Goal: Transaction & Acquisition: Purchase product/service

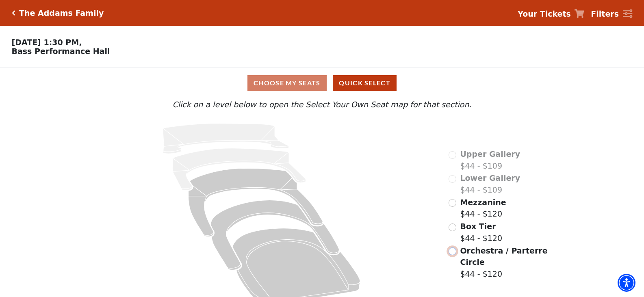
click at [453, 247] on input "Orchestra / Parterre Circle$44 - $120\a" at bounding box center [452, 251] width 8 height 8
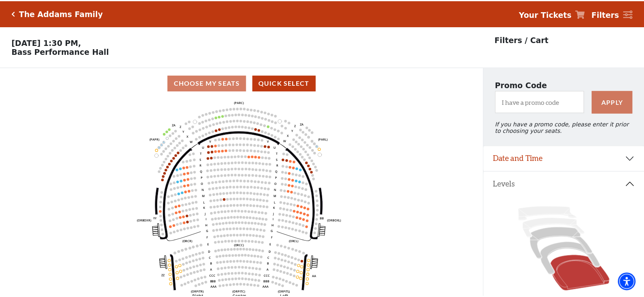
scroll to position [38, 0]
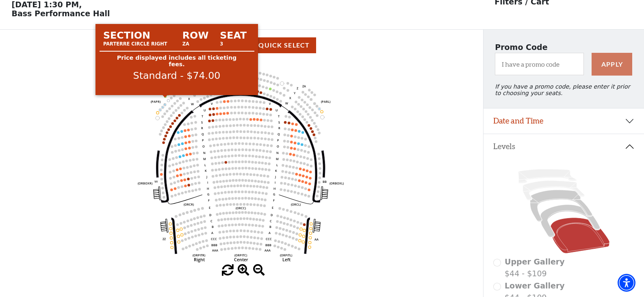
click at [165, 97] on circle at bounding box center [165, 96] width 2 height 2
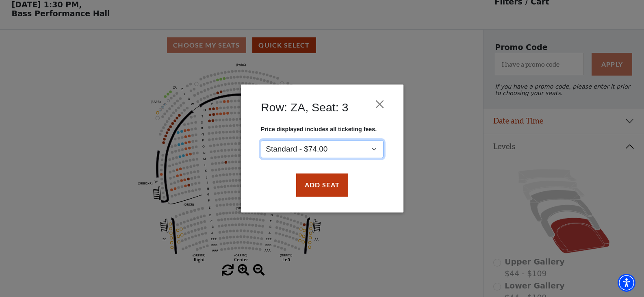
click at [376, 147] on select "Standard - $74.00" at bounding box center [322, 149] width 123 height 18
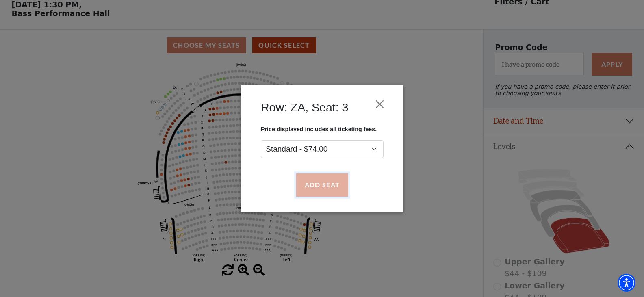
click at [329, 187] on button "Add Seat" at bounding box center [322, 185] width 52 height 23
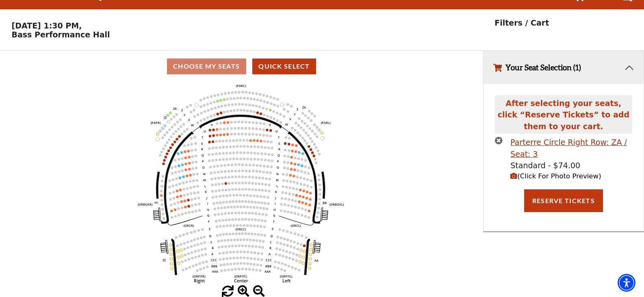
scroll to position [0, 0]
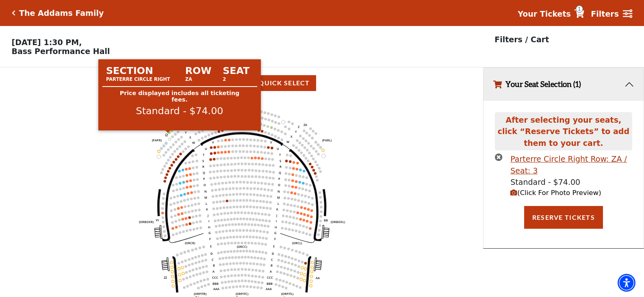
click at [169, 134] on circle at bounding box center [169, 132] width 2 height 2
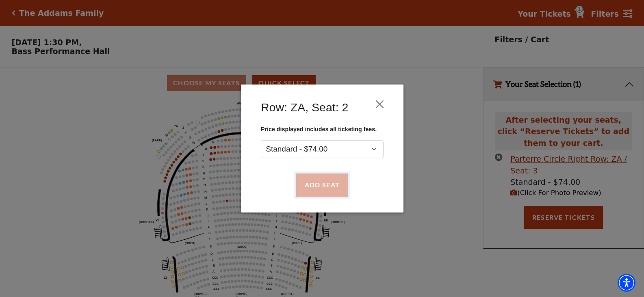
click at [327, 185] on button "Add Seat" at bounding box center [322, 185] width 52 height 23
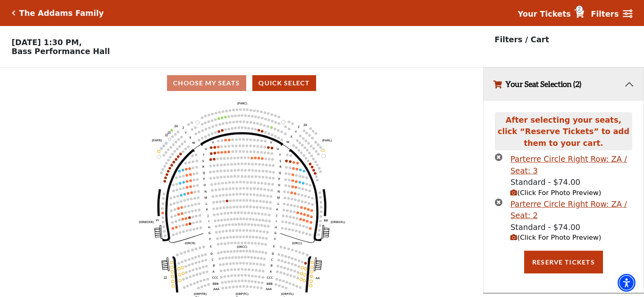
scroll to position [20, 0]
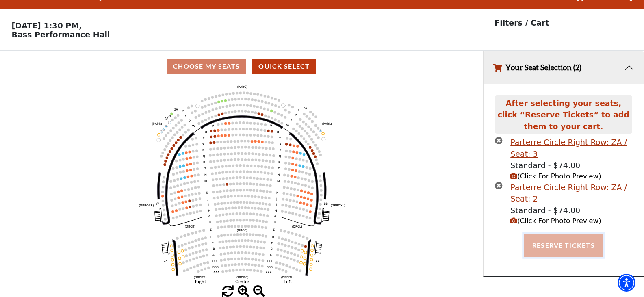
click at [560, 246] on button "Reserve Tickets" at bounding box center [563, 245] width 79 height 23
click at [547, 247] on button "Reserve Tickets" at bounding box center [563, 245] width 79 height 23
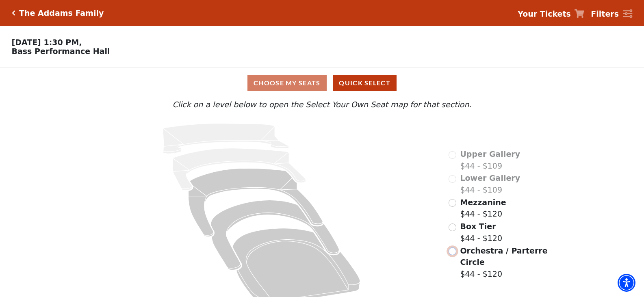
click at [453, 247] on input "Orchestra / Parterre Circle$44 - $120\a" at bounding box center [452, 251] width 8 height 8
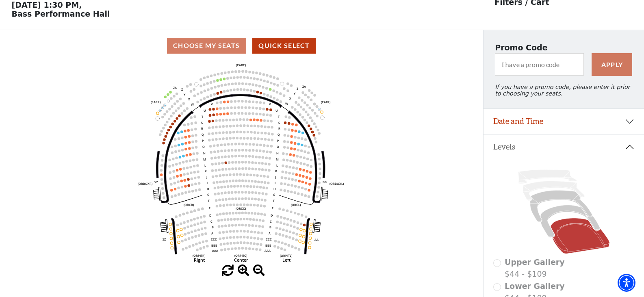
scroll to position [38, 0]
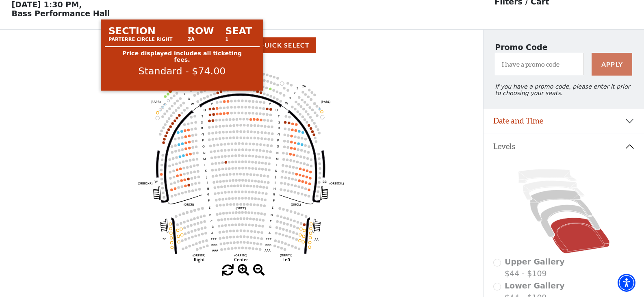
click at [171, 93] on circle at bounding box center [170, 92] width 2 height 2
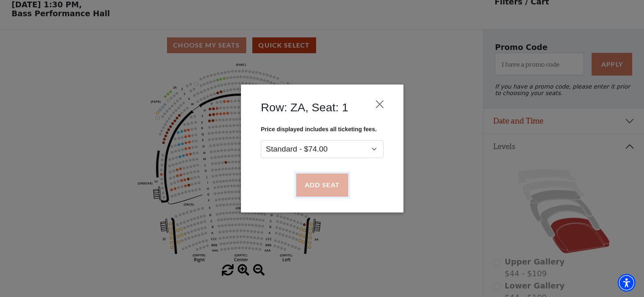
click at [314, 190] on button "Add Seat" at bounding box center [322, 185] width 52 height 23
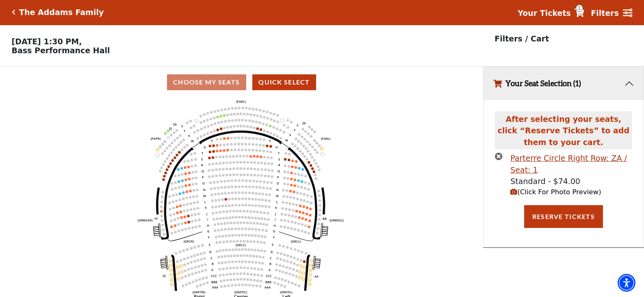
scroll to position [0, 0]
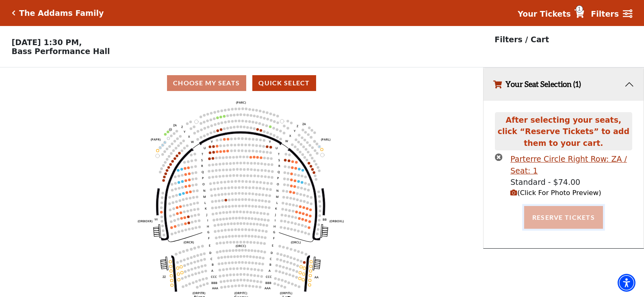
click at [588, 220] on button "Reserve Tickets" at bounding box center [563, 217] width 79 height 23
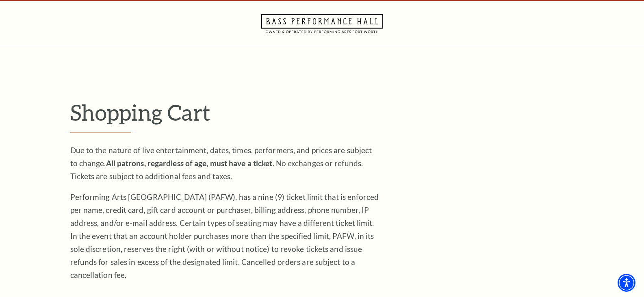
scroll to position [41, 0]
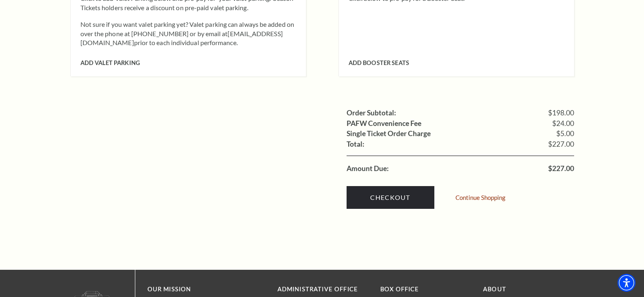
scroll to position [772, 0]
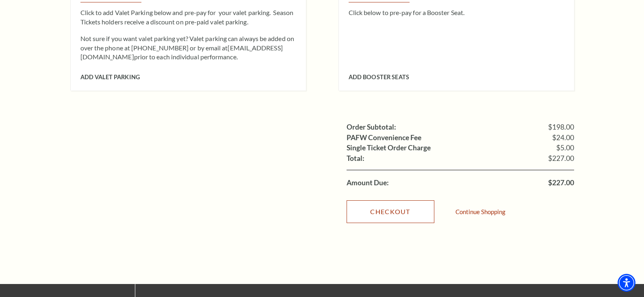
click at [398, 203] on link "Checkout" at bounding box center [390, 211] width 88 height 23
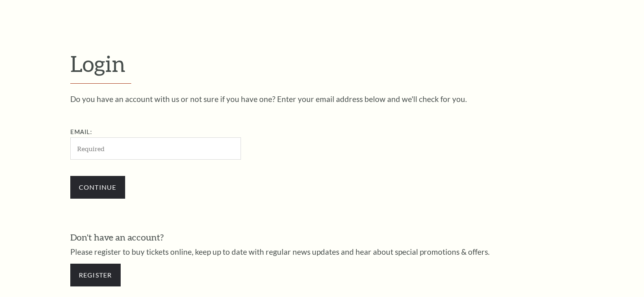
scroll to position [246, 0]
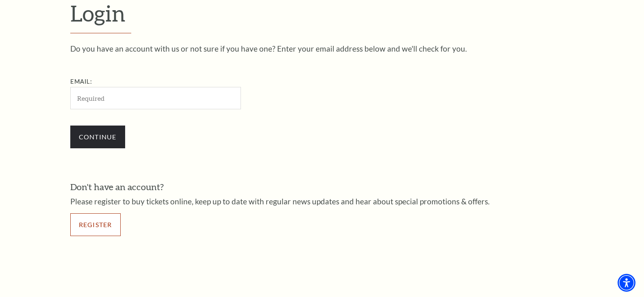
click at [94, 226] on link "Register" at bounding box center [95, 224] width 50 height 23
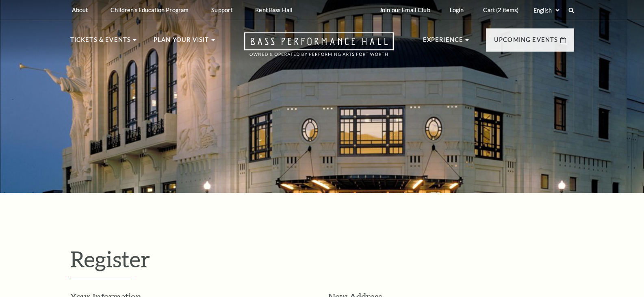
select select "1"
select select "[GEOGRAPHIC_DATA]"
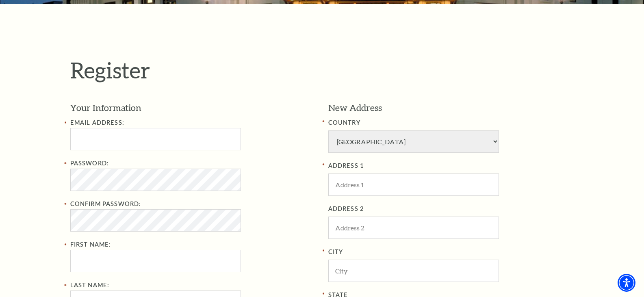
scroll to position [203, 0]
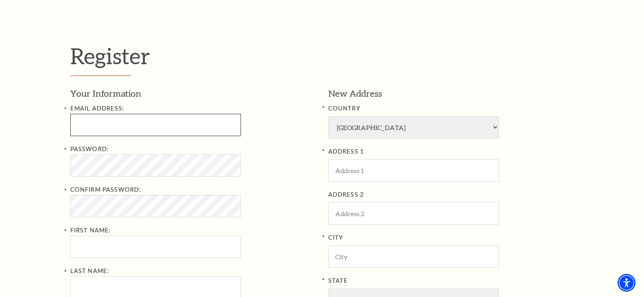
click at [116, 124] on input "Email Address:" at bounding box center [155, 125] width 171 height 22
type input "[EMAIL_ADDRESS][DOMAIN_NAME]"
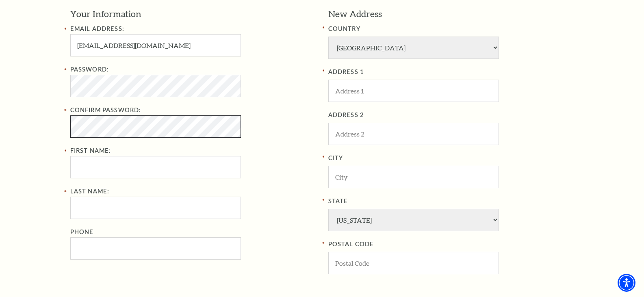
scroll to position [284, 0]
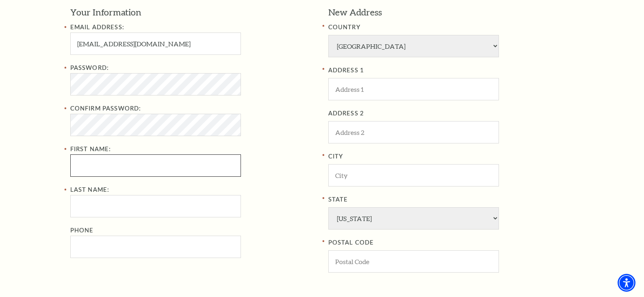
click at [92, 168] on input "First Name:" at bounding box center [155, 165] width 171 height 22
type input "Mark"
type input "[PERSON_NAME]"
type input "8172043472"
type input "[STREET_ADDRESS]"
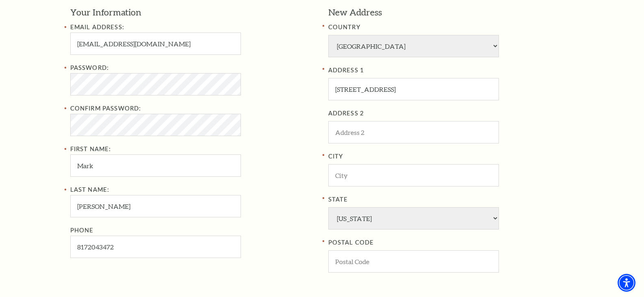
type input "[GEOGRAPHIC_DATA]"
type input "76244"
type input "[PHONE_NUMBER]"
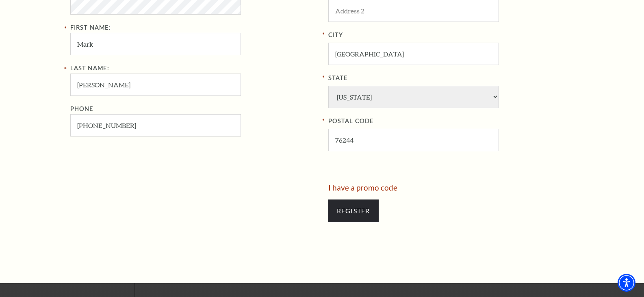
scroll to position [406, 0]
click at [355, 214] on input "Register" at bounding box center [353, 210] width 50 height 23
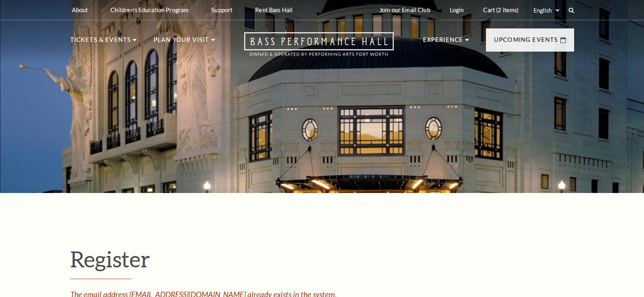
select select "1"
select select "[GEOGRAPHIC_DATA]"
click at [449, 17] on link "Login" at bounding box center [456, 10] width 27 height 20
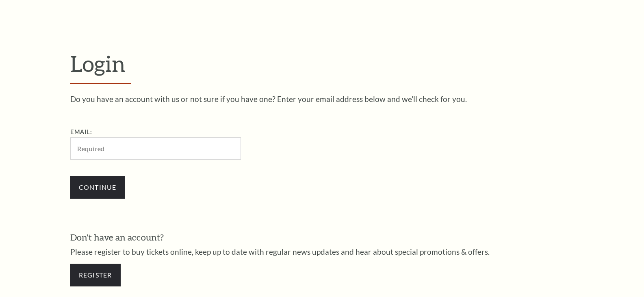
scroll to position [246, 0]
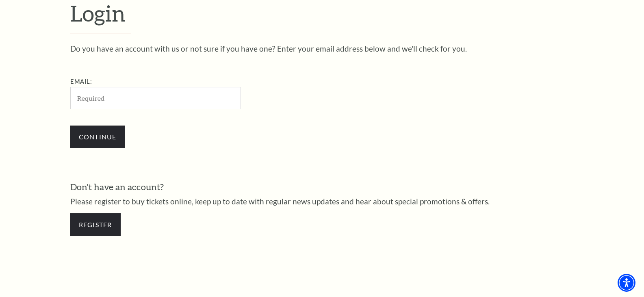
click at [107, 97] on input "Email:" at bounding box center [155, 98] width 171 height 22
paste input "[EMAIL_ADDRESS][DOMAIN_NAME]"
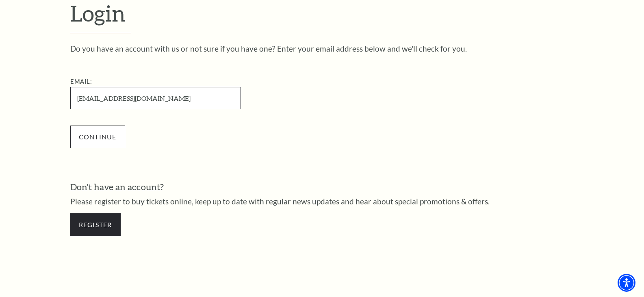
type input "[EMAIL_ADDRESS][DOMAIN_NAME]"
click at [104, 139] on input "Continue" at bounding box center [97, 137] width 55 height 23
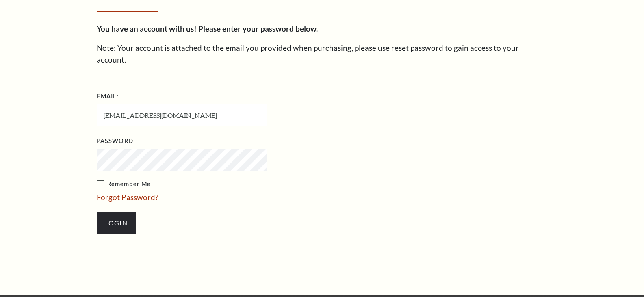
scroll to position [253, 0]
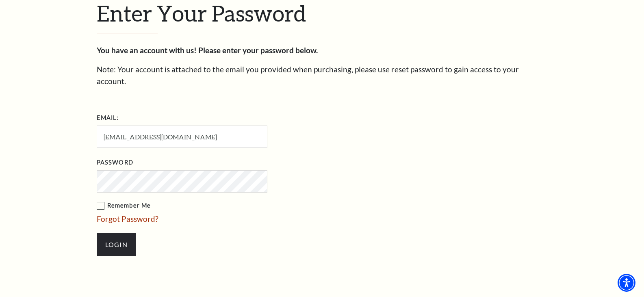
click at [100, 201] on label "Remember Me" at bounding box center [223, 206] width 252 height 10
click at [0, 0] on input "Remember Me" at bounding box center [0, 0] width 0 height 0
click at [124, 234] on input "Login" at bounding box center [116, 244] width 39 height 23
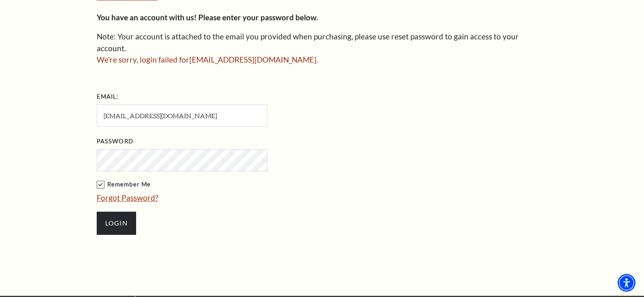
click at [124, 193] on link "Forgot Password?" at bounding box center [128, 197] width 62 height 9
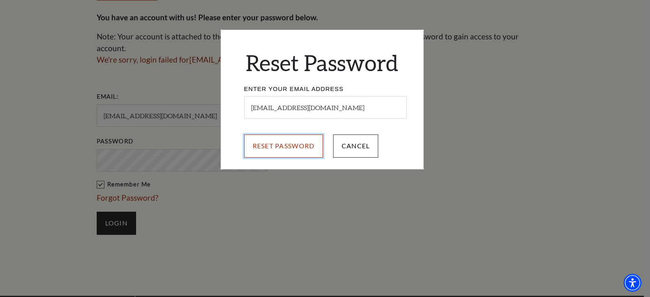
click at [281, 145] on input "Reset Password" at bounding box center [283, 145] width 79 height 23
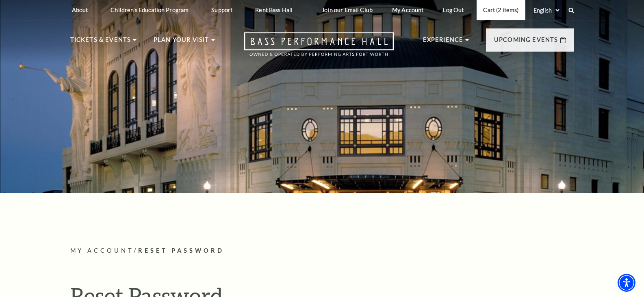
click at [496, 10] on link "Cart (2 items)" at bounding box center [500, 10] width 48 height 20
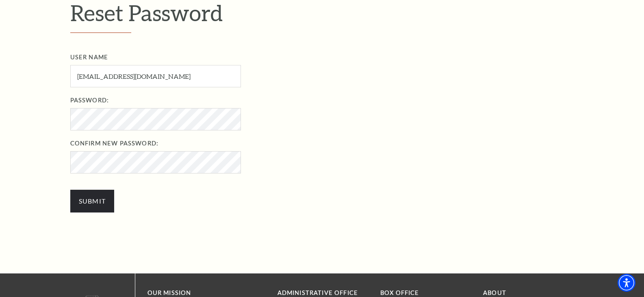
scroll to position [284, 0]
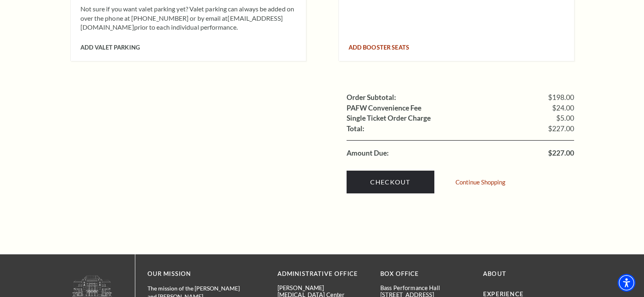
scroll to position [812, 0]
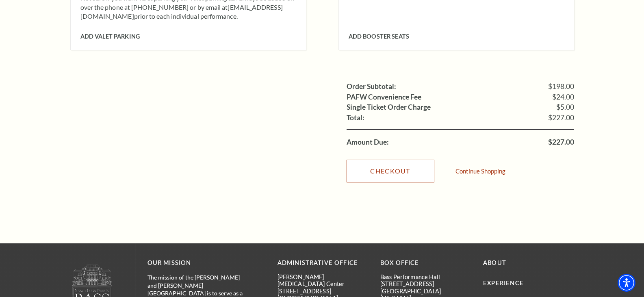
click at [387, 160] on link "Checkout" at bounding box center [390, 171] width 88 height 23
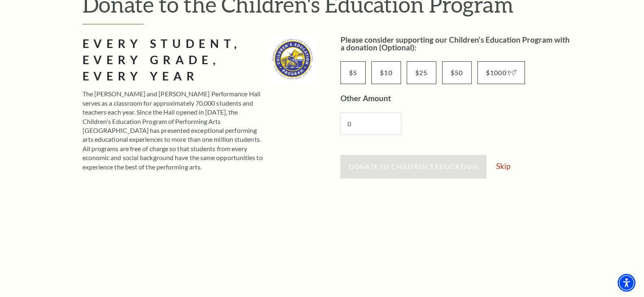
scroll to position [122, 0]
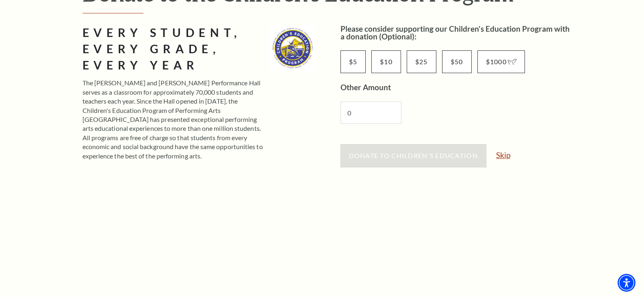
click at [507, 156] on link "Skip" at bounding box center [503, 155] width 14 height 8
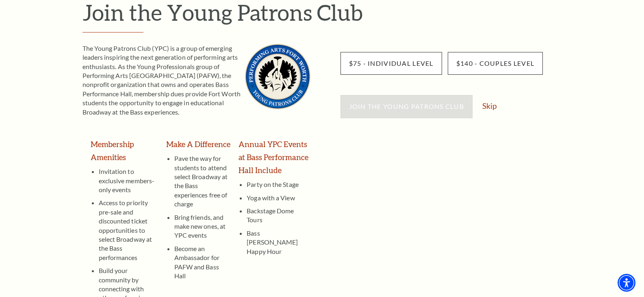
scroll to position [122, 0]
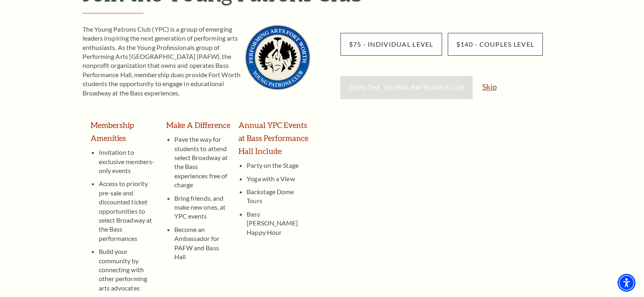
click at [490, 89] on link "Skip" at bounding box center [489, 87] width 14 height 8
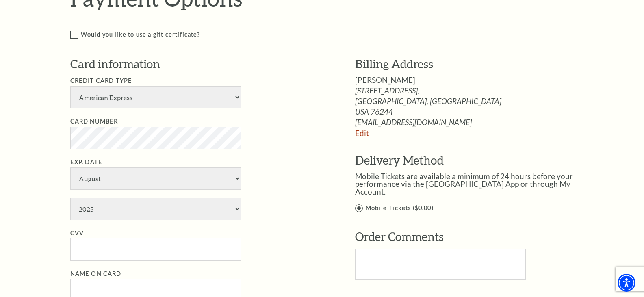
scroll to position [447, 0]
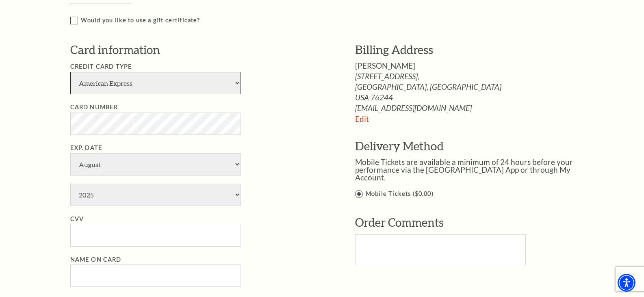
click at [148, 81] on select "American Express Visa Master Card Discover" at bounding box center [155, 83] width 171 height 22
click at [70, 72] on select "American Express Visa Master Card Discover" at bounding box center [155, 83] width 171 height 22
click at [81, 83] on select "American Express Visa Master Card Discover" at bounding box center [155, 83] width 171 height 22
select select "24"
click at [70, 72] on select "American Express Visa Master Card Discover" at bounding box center [155, 83] width 171 height 22
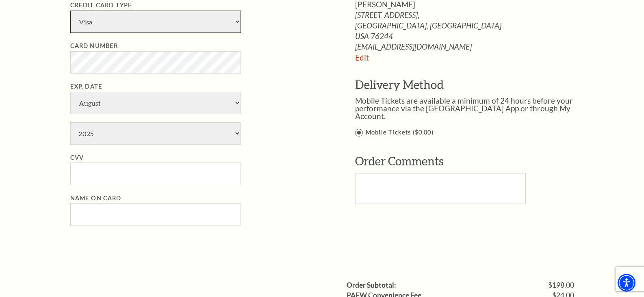
scroll to position [528, 0]
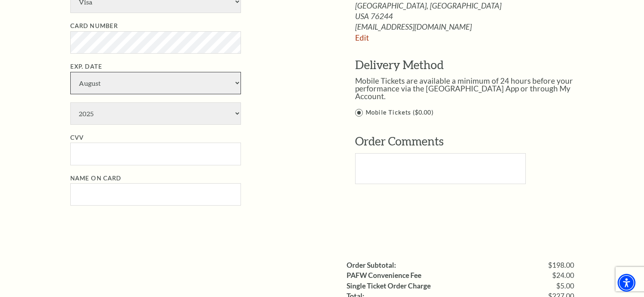
click at [108, 85] on select "January February March April May June July August September October November De…" at bounding box center [155, 83] width 171 height 22
select select "7"
click at [70, 72] on select "January February March April May June July August September October November De…" at bounding box center [155, 83] width 171 height 22
click at [110, 115] on select "2025 2026 2027 2028 2029 2030 2031 2032 2033 2034" at bounding box center [155, 113] width 171 height 22
select select "2029"
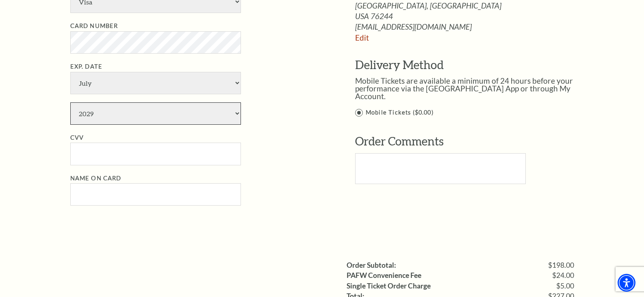
click at [70, 102] on select "2025 2026 2027 2028 2029 2030 2031 2032 2033 2034" at bounding box center [155, 113] width 171 height 22
click at [97, 152] on input "CVV" at bounding box center [155, 154] width 171 height 22
type input "121"
click at [79, 194] on input "Name on Card" at bounding box center [155, 194] width 171 height 22
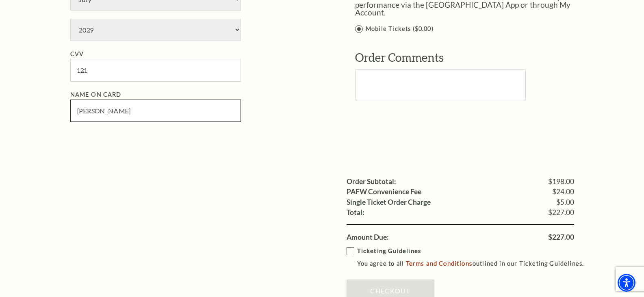
scroll to position [650, 0]
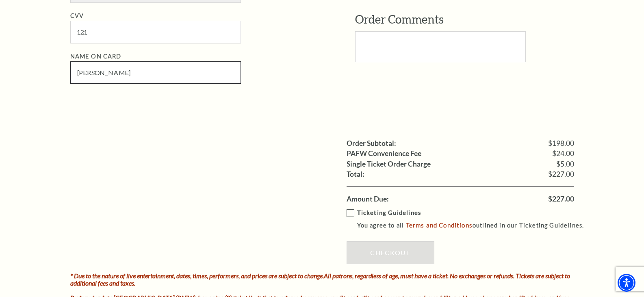
type input "[PERSON_NAME]"
click at [352, 212] on label "Ticketing Guidelines You agree to all Terms and Conditions outlined in our Tick…" at bounding box center [468, 219] width 245 height 22
click at [0, 0] on input "Ticketing Guidelines You agree to all Terms and Conditions outlined in our Tick…" at bounding box center [0, 0] width 0 height 0
click at [400, 253] on link "Checkout" at bounding box center [390, 252] width 88 height 23
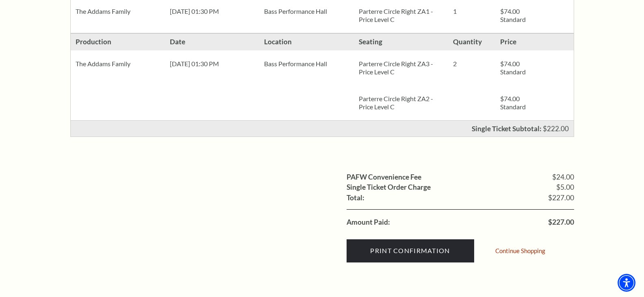
scroll to position [244, 0]
